Goal: Task Accomplishment & Management: Complete application form

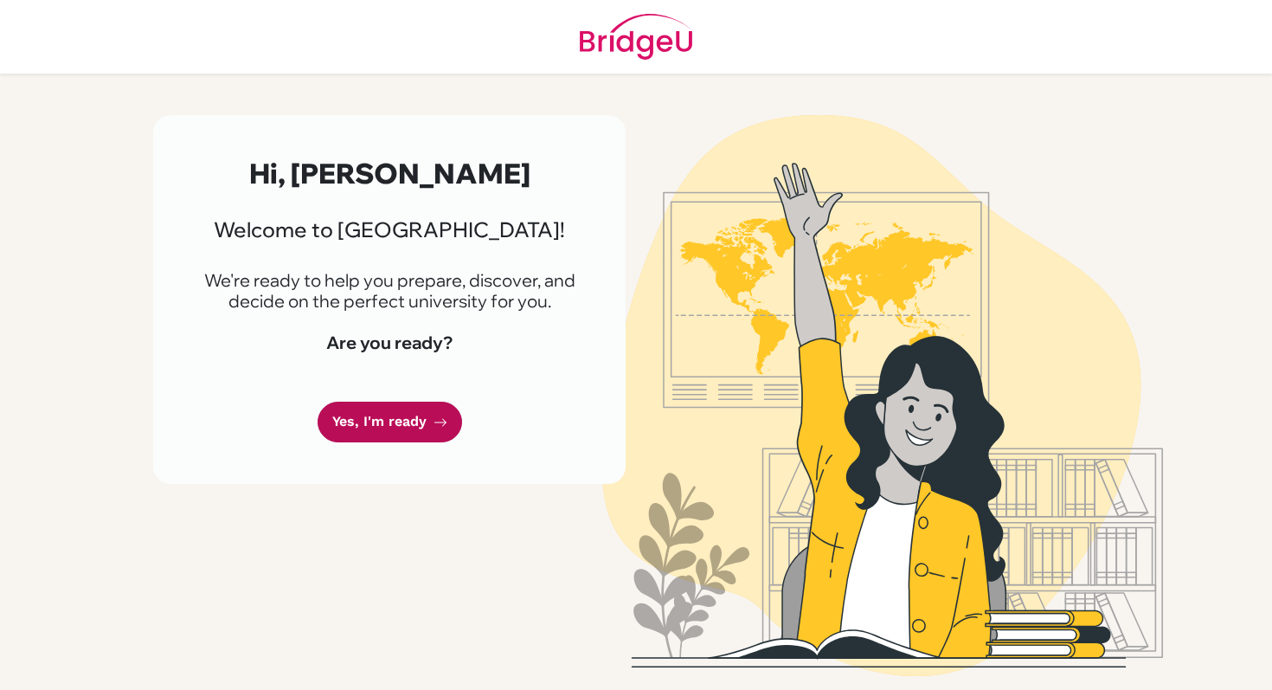
click at [394, 417] on link "Yes, I'm ready" at bounding box center [390, 422] width 145 height 41
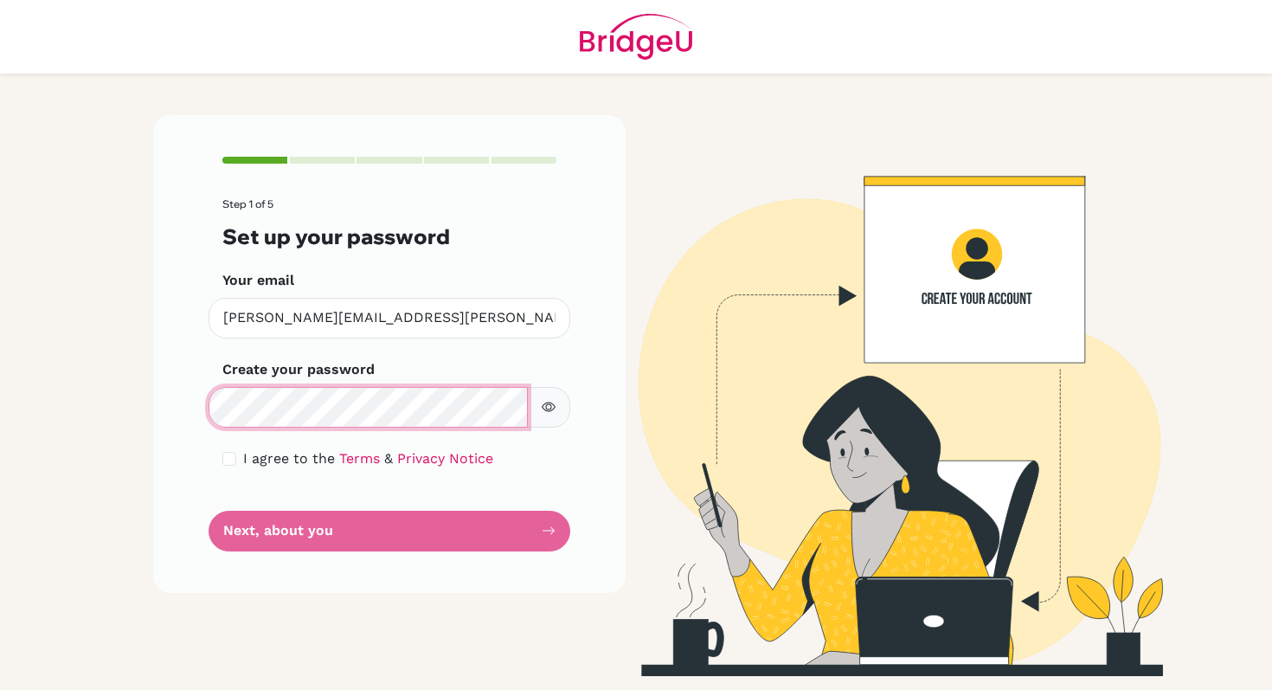
click at [201, 409] on div "Step 1 of 5 Set up your password Your email [PERSON_NAME][EMAIL_ADDRESS][PERSON…" at bounding box center [389, 353] width 473 height 477
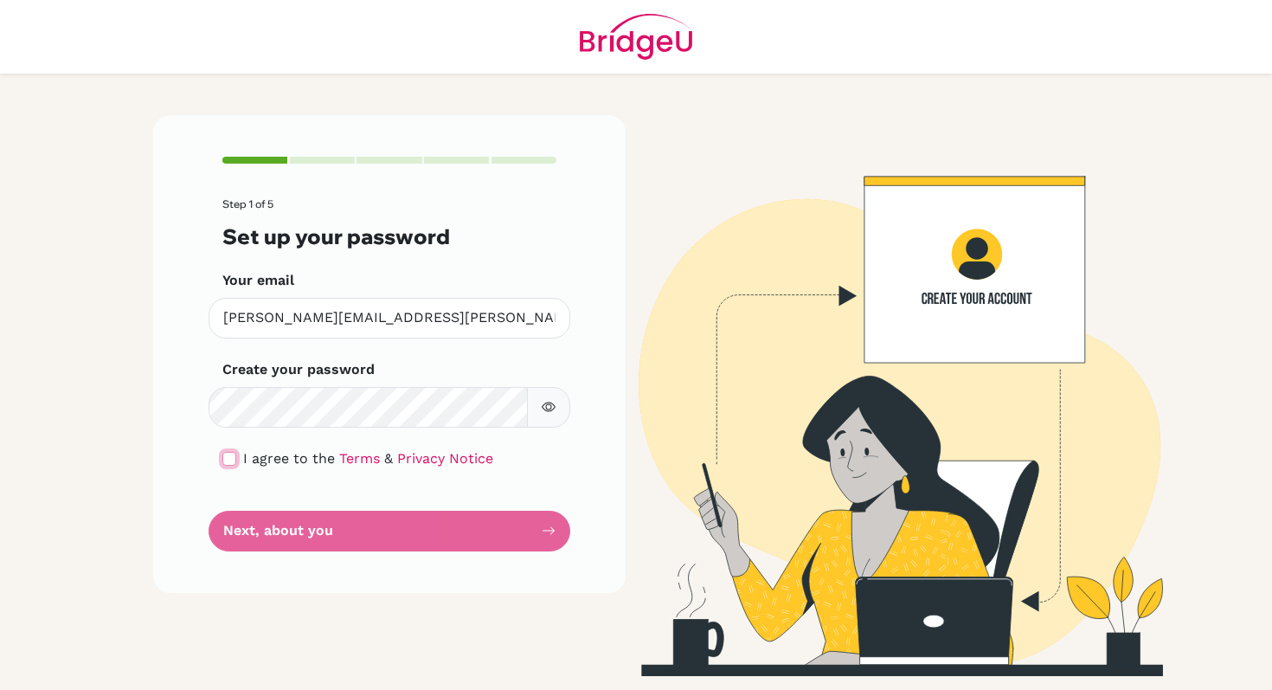
click at [230, 464] on input "checkbox" at bounding box center [229, 459] width 14 height 14
checkbox input "true"
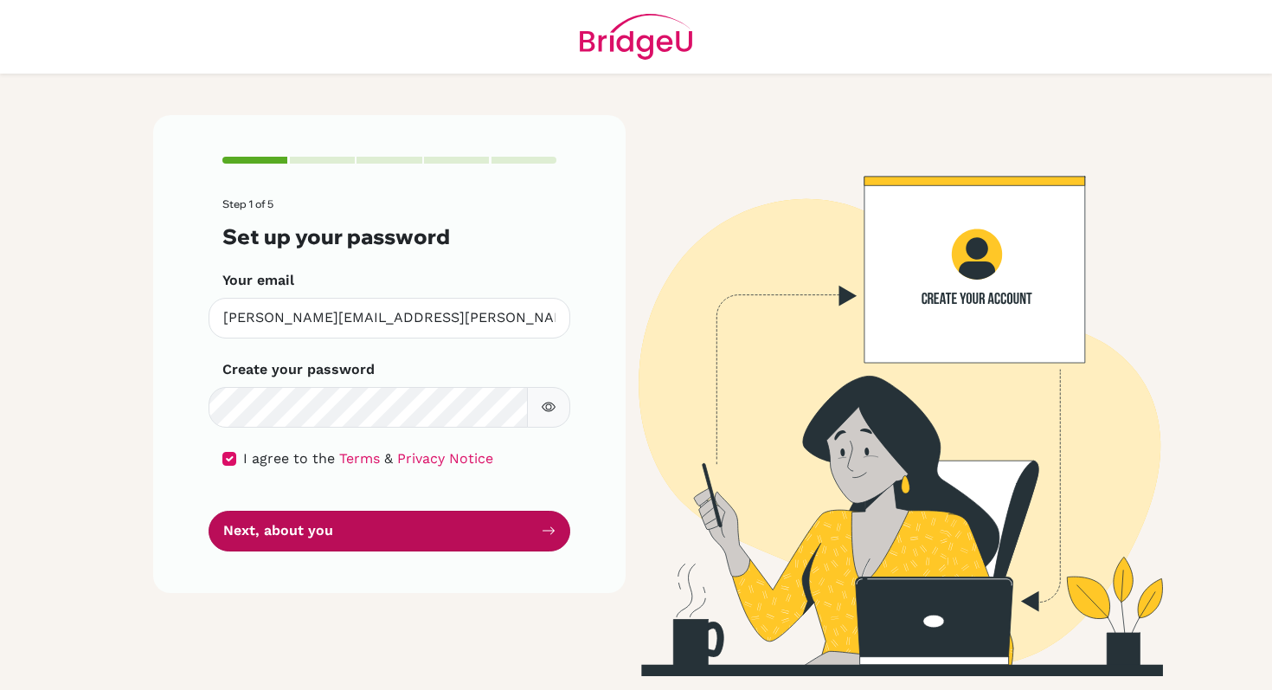
click at [409, 536] on button "Next, about you" at bounding box center [390, 531] width 362 height 41
